Goal: Task Accomplishment & Management: Complete application form

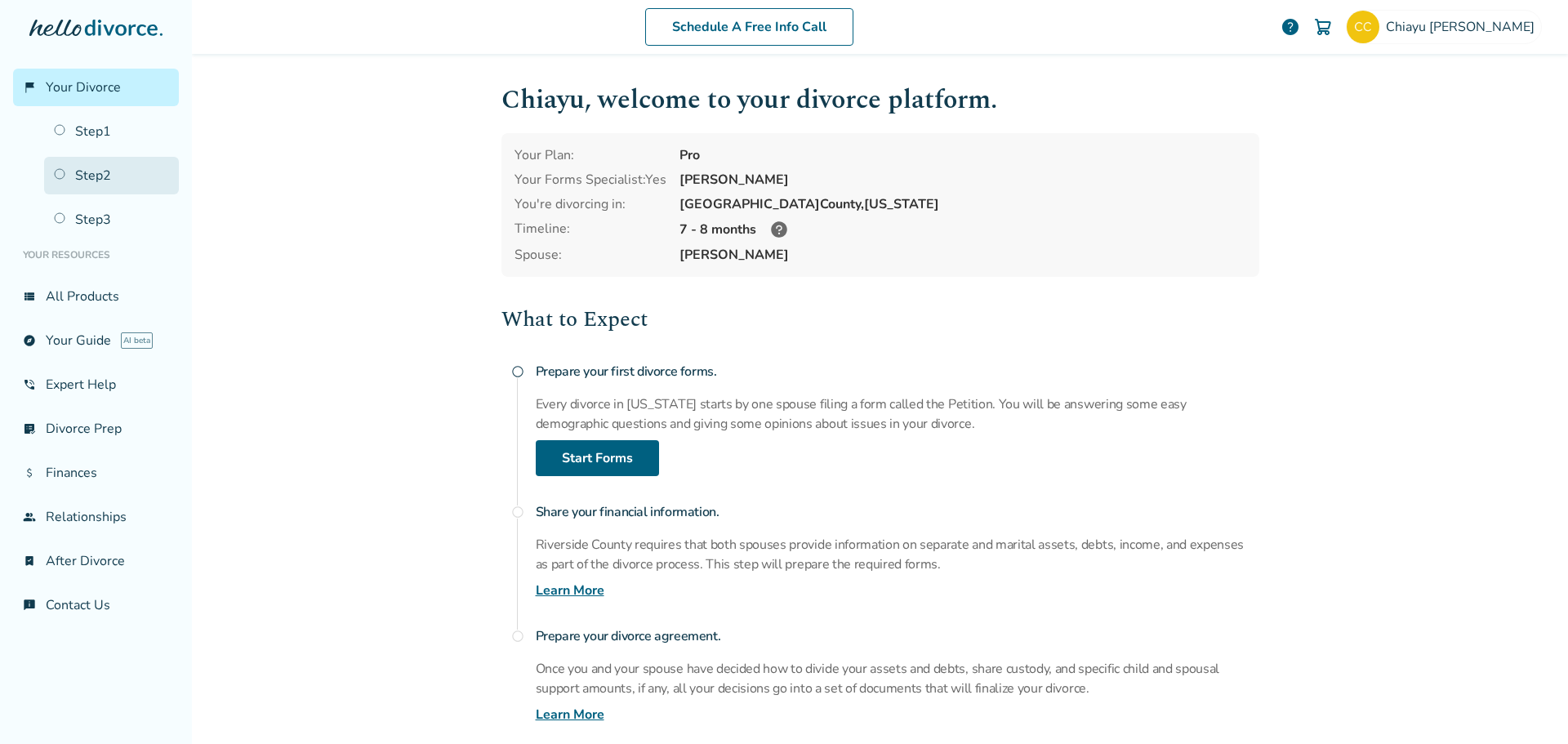
click at [98, 182] on link "Step 2" at bounding box center [111, 176] width 135 height 37
click at [1465, 33] on span "[PERSON_NAME]" at bounding box center [1463, 26] width 155 height 18
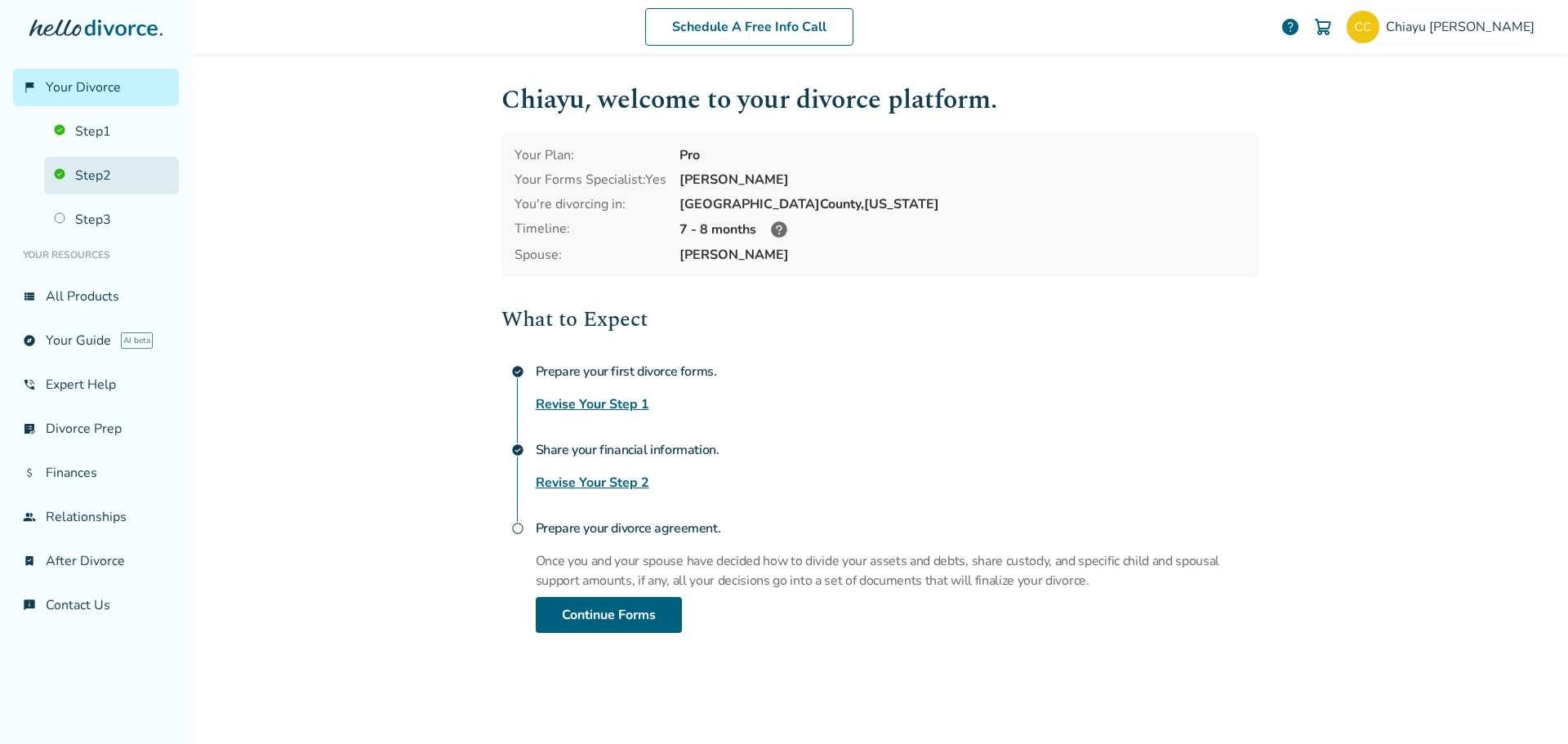
click at [89, 187] on link "Step 2" at bounding box center [111, 176] width 135 height 37
click at [83, 135] on link "Step 1" at bounding box center [111, 131] width 135 height 37
click at [85, 175] on link "Step 2" at bounding box center [111, 176] width 135 height 37
click at [588, 483] on link "Revise Your Step 2" at bounding box center [593, 482] width 114 height 20
click at [100, 174] on link "Step 2" at bounding box center [111, 176] width 135 height 37
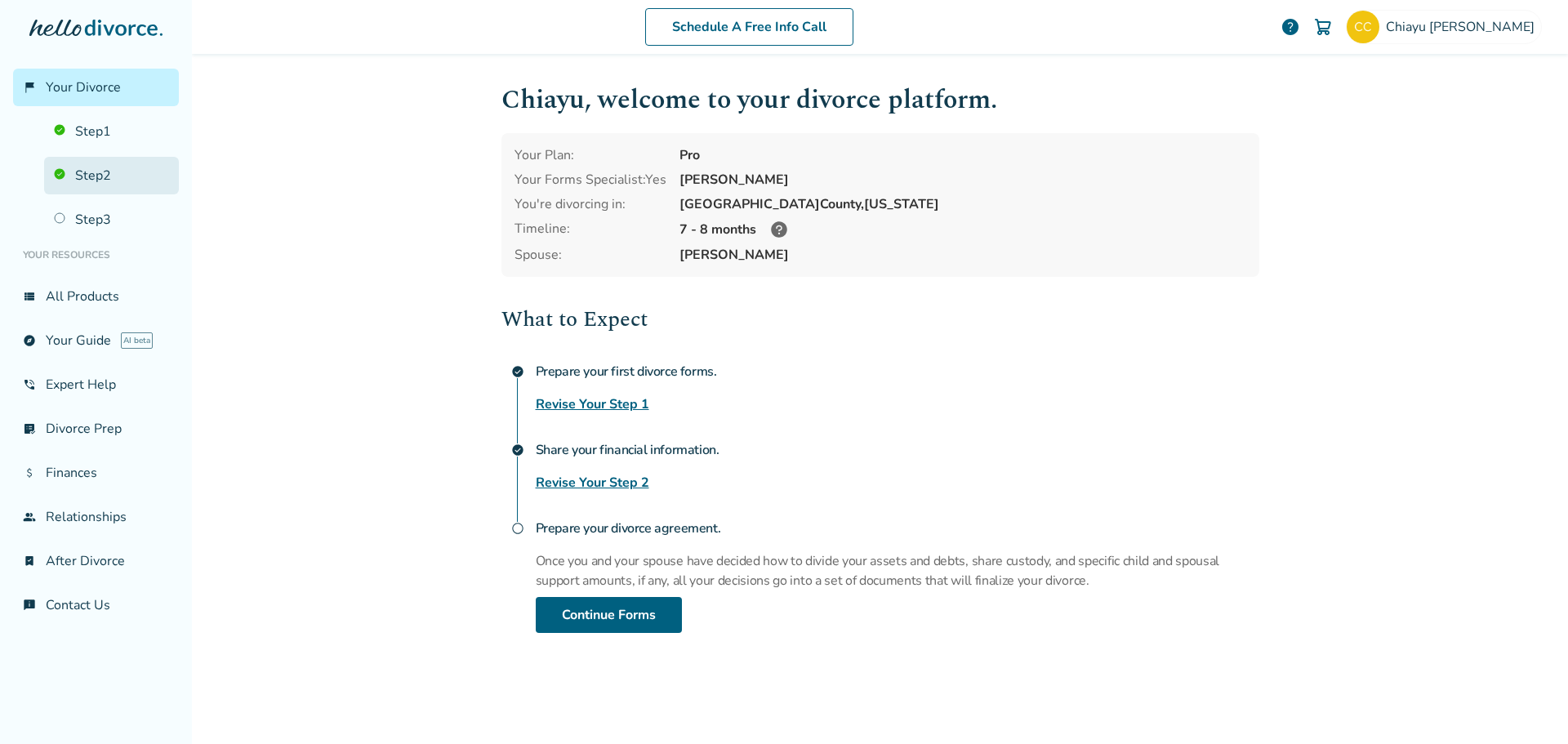
click at [100, 174] on link "Step 2" at bounding box center [111, 176] width 135 height 37
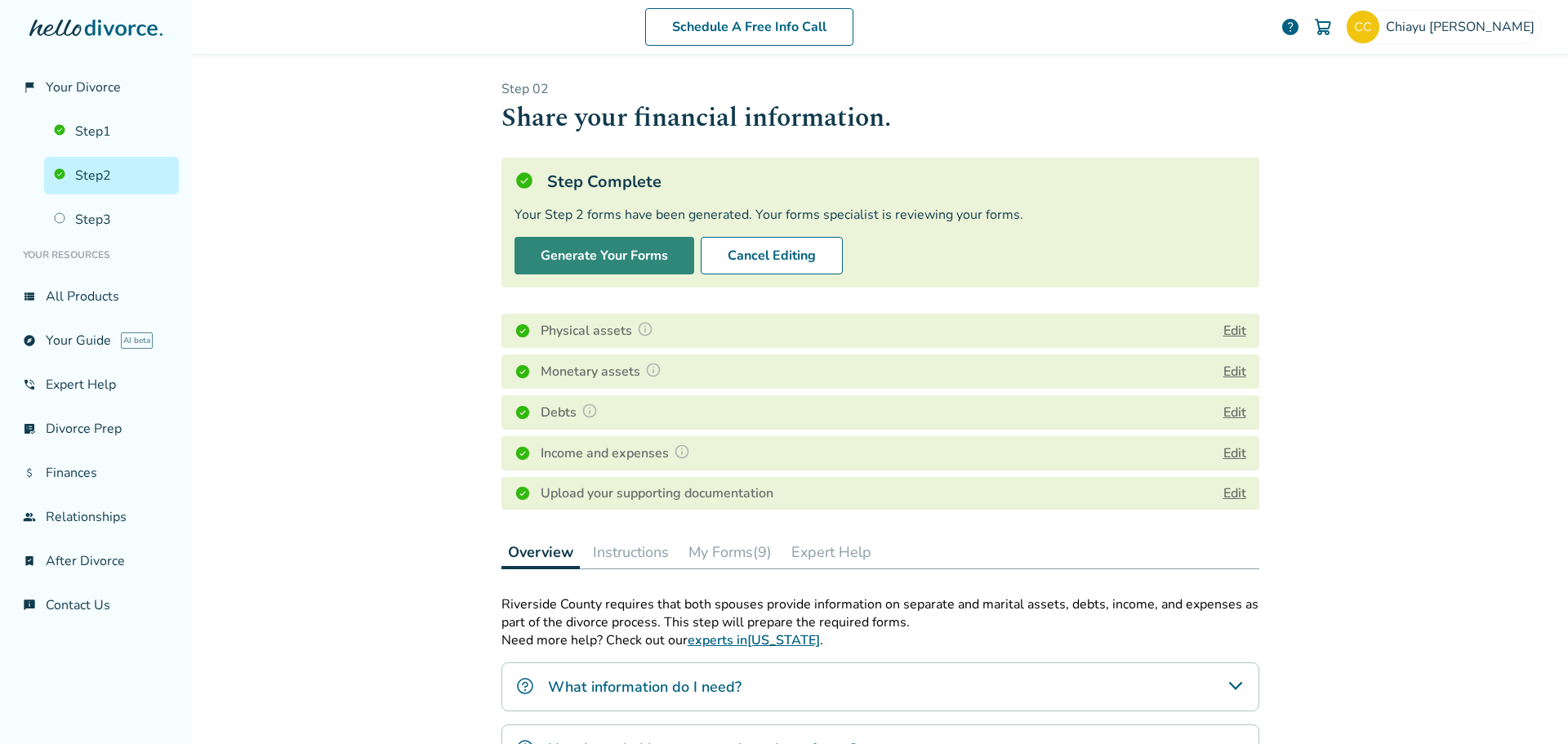
click at [597, 253] on button "Generate Your Forms" at bounding box center [605, 255] width 180 height 37
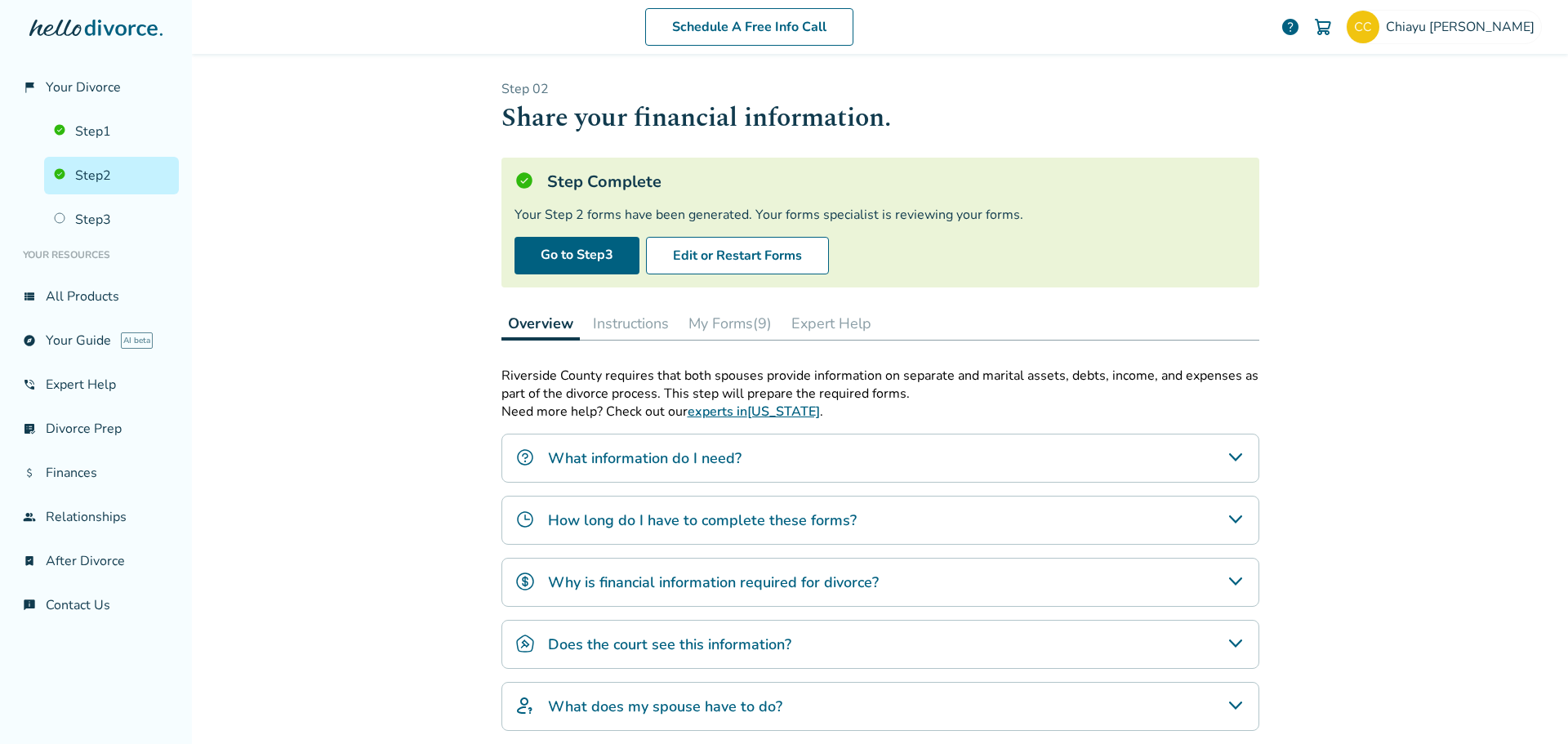
click at [726, 317] on button "My Forms (9)" at bounding box center [730, 323] width 97 height 33
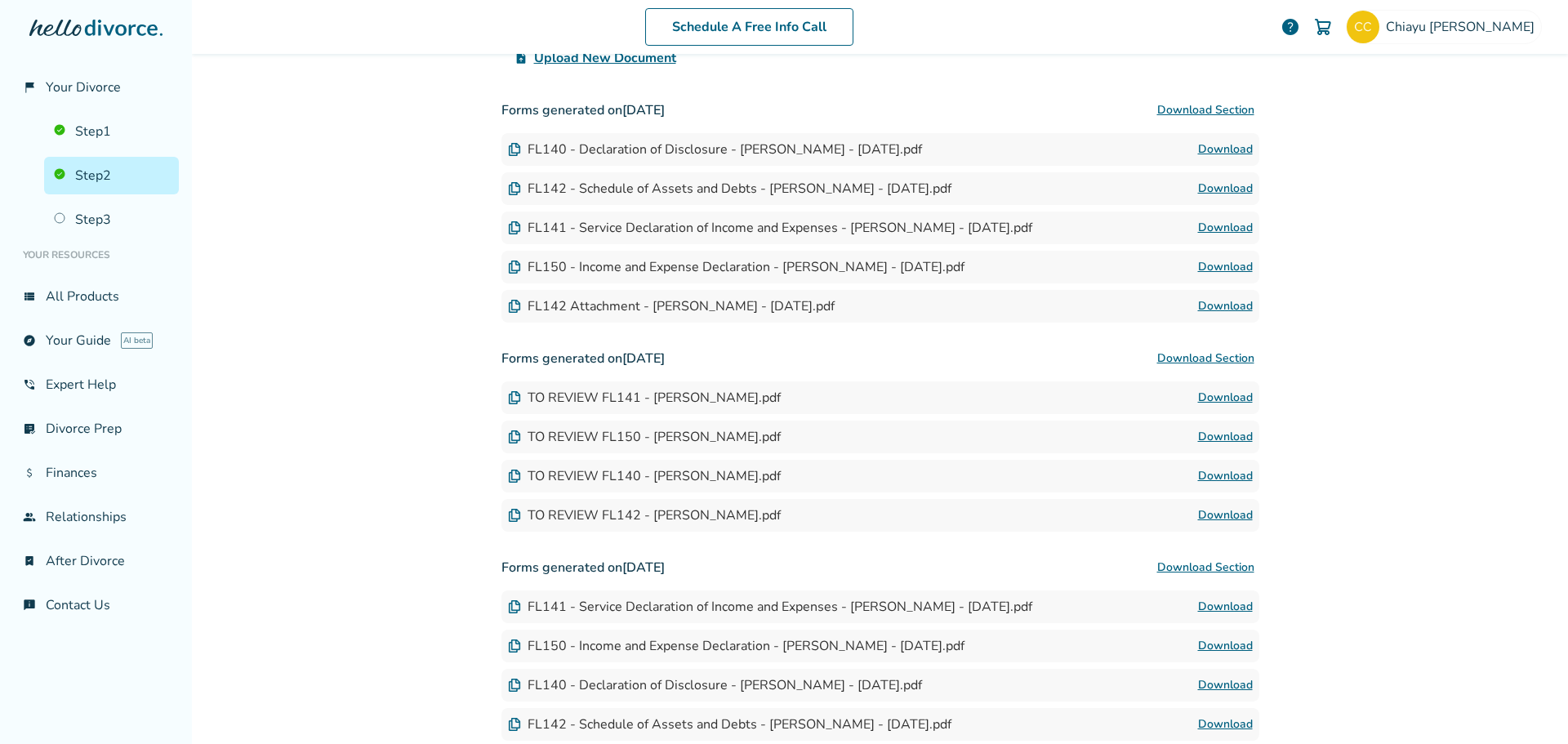
scroll to position [408, 0]
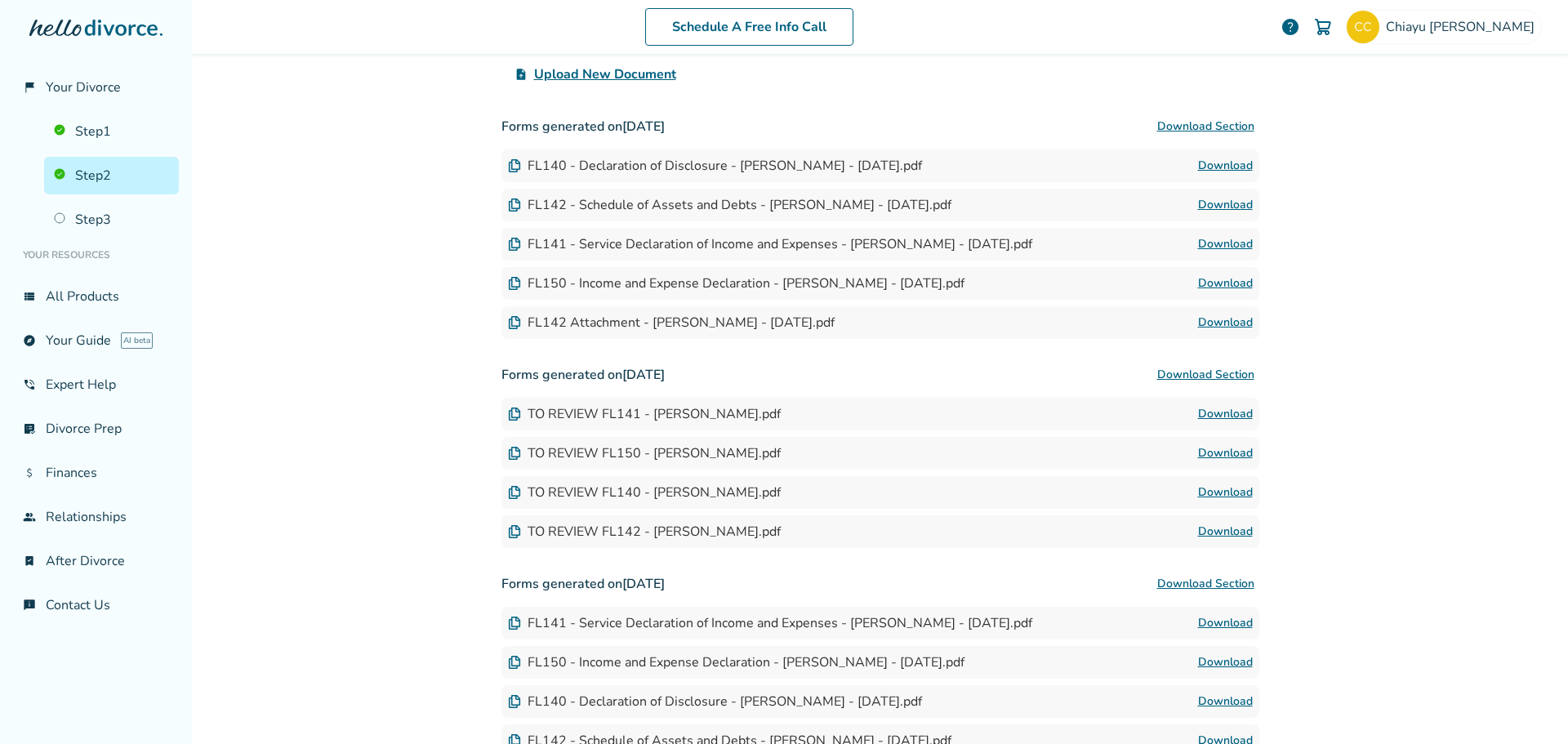
click at [1197, 127] on button "Download Section" at bounding box center [1206, 126] width 107 height 33
click at [90, 176] on link "Step 2" at bounding box center [111, 176] width 135 height 37
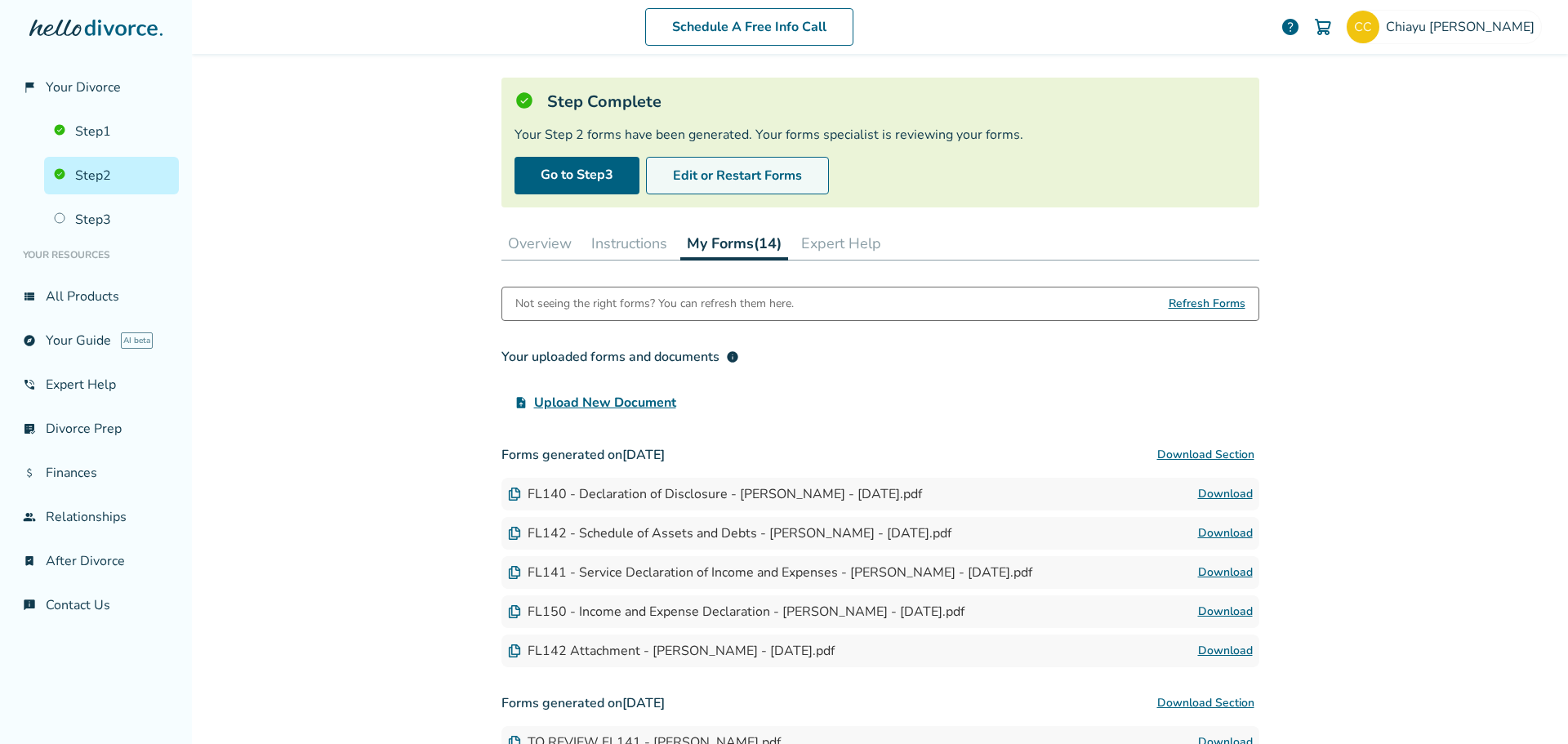
click at [708, 180] on button "Edit or Restart Forms" at bounding box center [738, 176] width 183 height 37
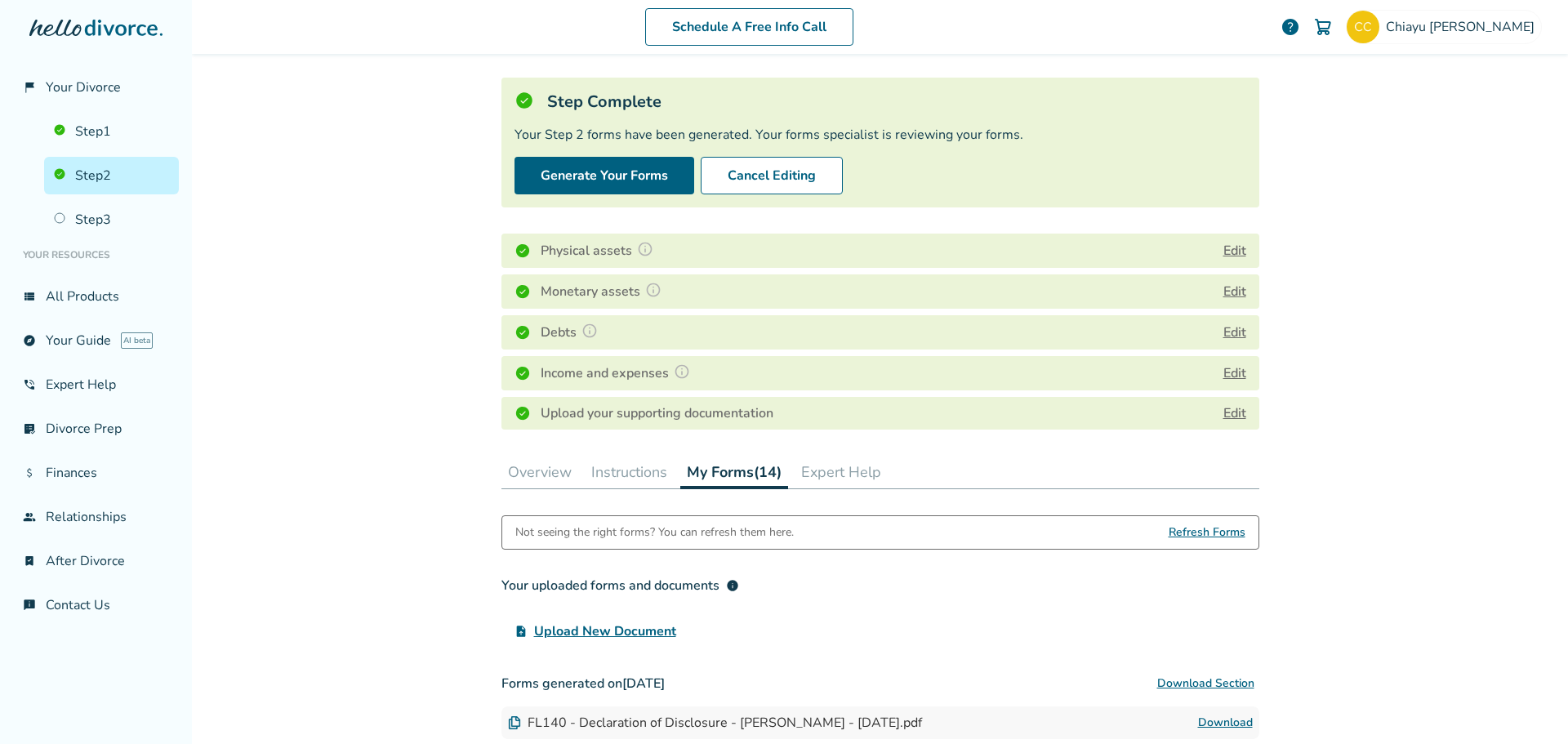
click at [1230, 253] on button "Edit" at bounding box center [1234, 250] width 23 height 20
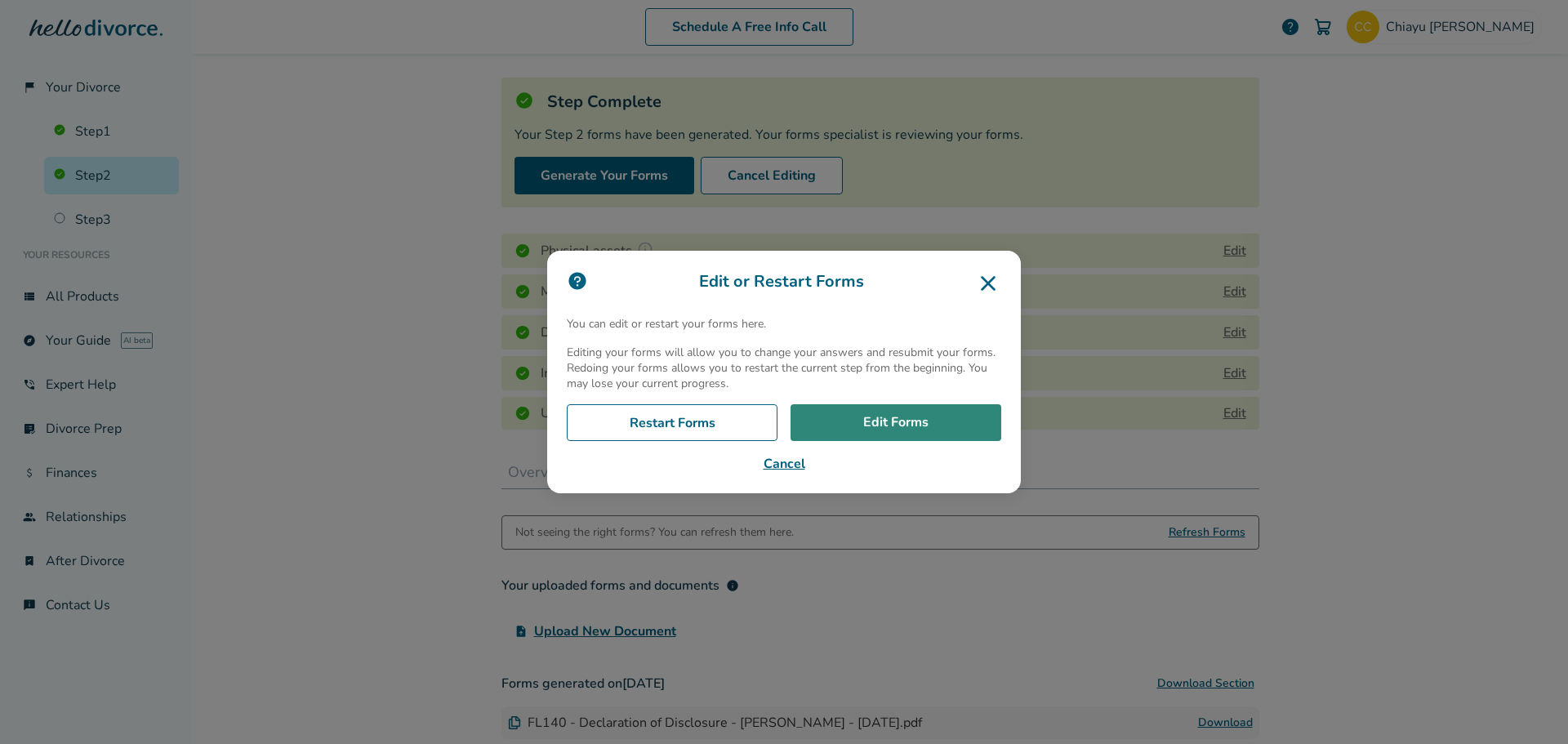
click at [907, 422] on link "Edit Forms" at bounding box center [896, 423] width 210 height 37
